Goal: Book appointment/travel/reservation

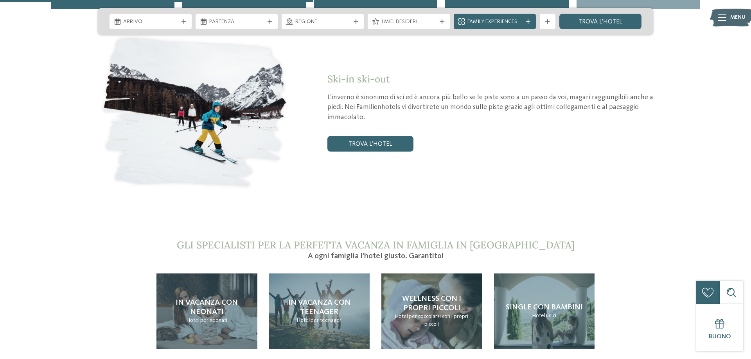
scroll to position [1356, 0]
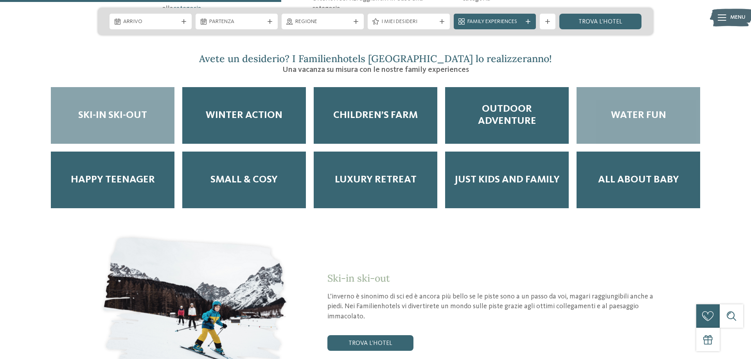
click at [649, 110] on span "Water Fun" at bounding box center [638, 116] width 55 height 12
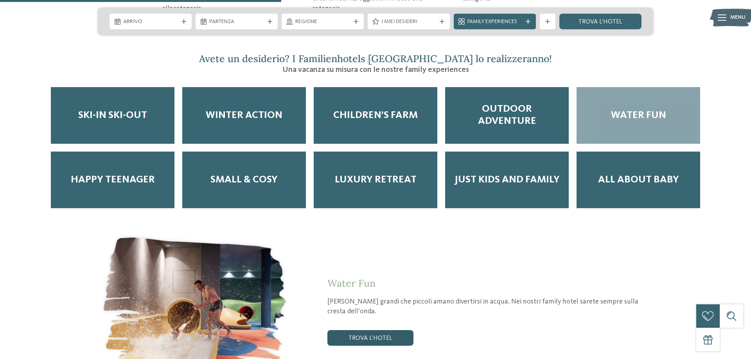
click at [366, 331] on link "trova l’hotel" at bounding box center [370, 339] width 86 height 16
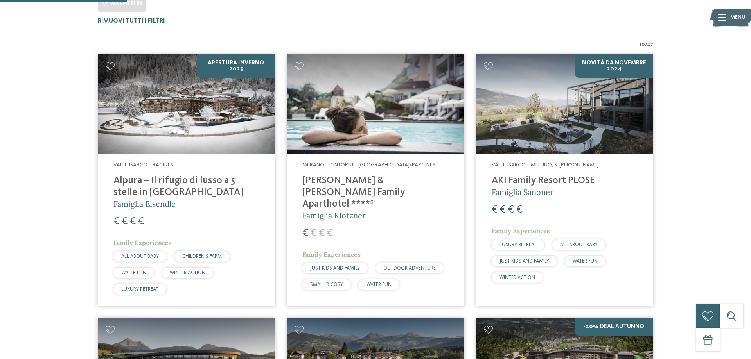
scroll to position [257, 0]
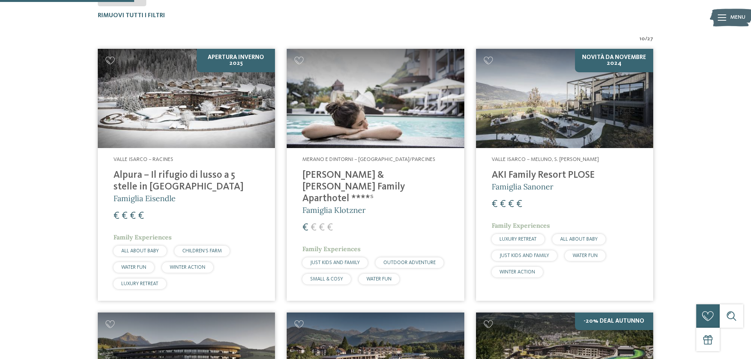
click at [383, 173] on h4 "[PERSON_NAME] & [PERSON_NAME] Family Aparthotel ****ˢ" at bounding box center [375, 187] width 146 height 35
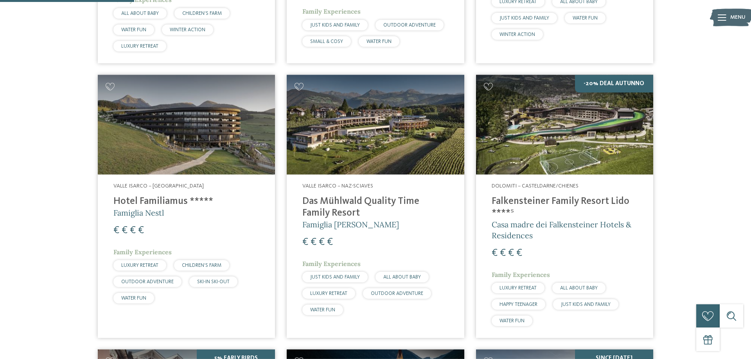
scroll to position [496, 0]
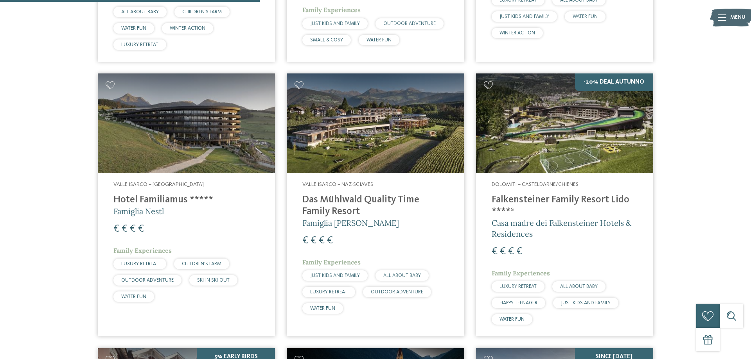
click at [586, 151] on img at bounding box center [564, 124] width 177 height 100
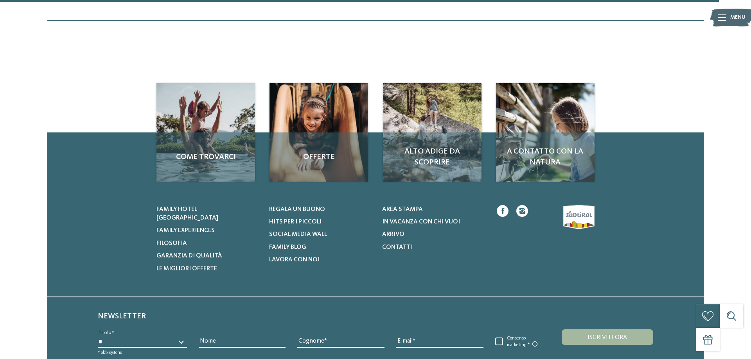
scroll to position [1374, 0]
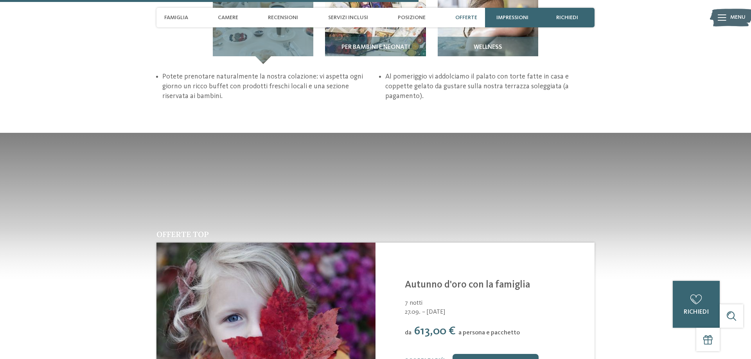
scroll to position [1556, 0]
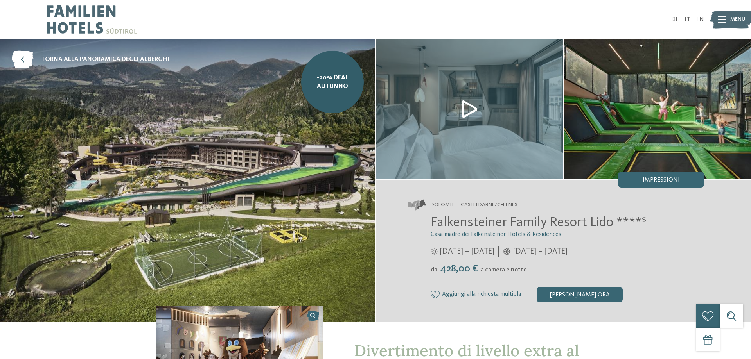
click at [605, 133] on img at bounding box center [657, 109] width 187 height 140
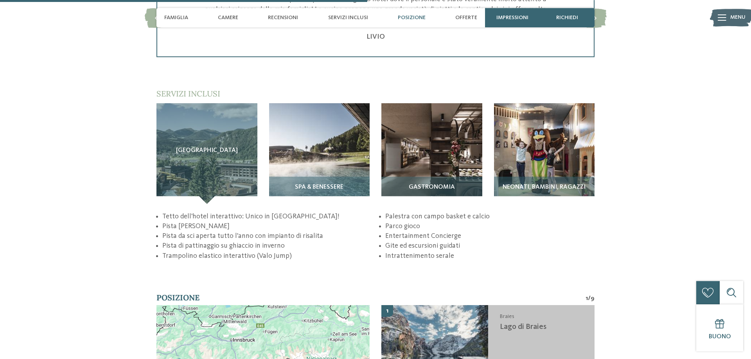
scroll to position [1317, 0]
